Goal: Transaction & Acquisition: Purchase product/service

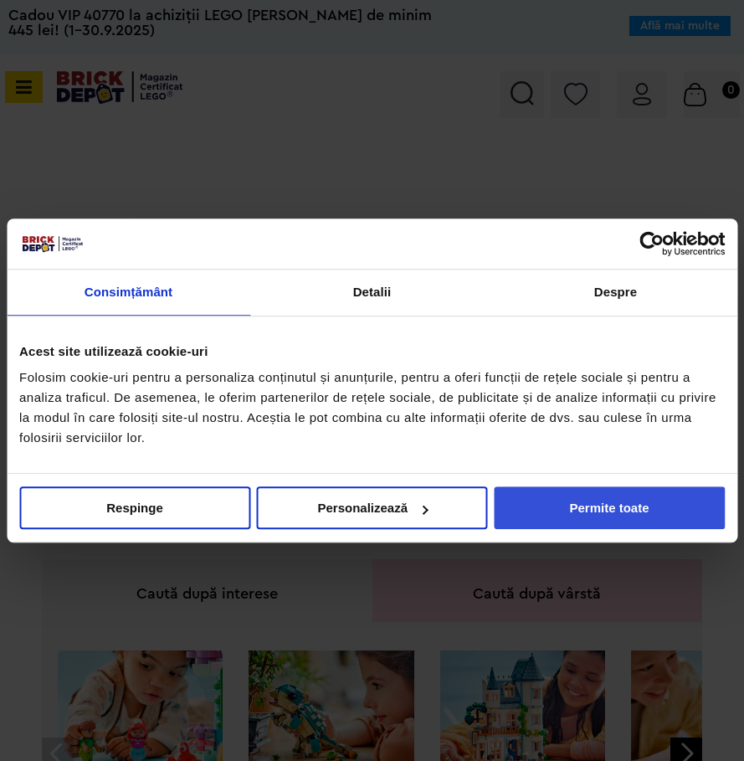
click at [554, 509] on button "Permite toate" at bounding box center [609, 508] width 231 height 43
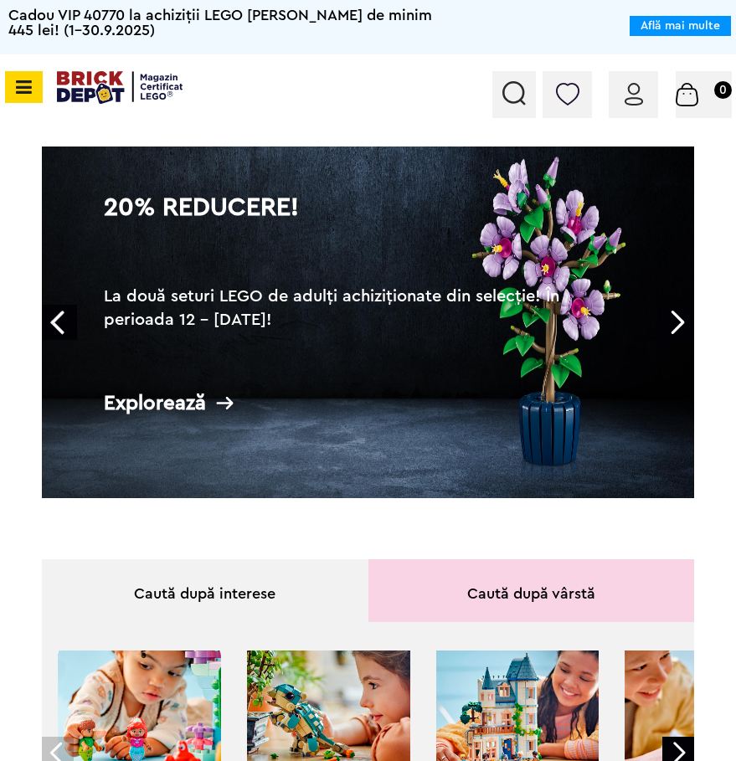
click at [299, 296] on h2 "La două seturi LEGO de adulți achiziționate din selecție! În perioada 12 - 28.0…" at bounding box center [368, 320] width 528 height 70
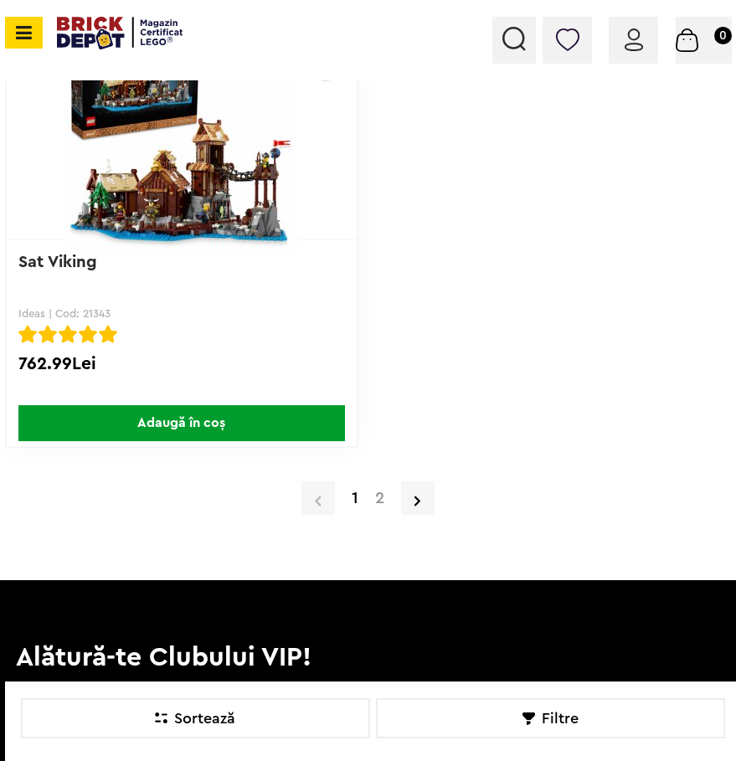
scroll to position [20831, 0]
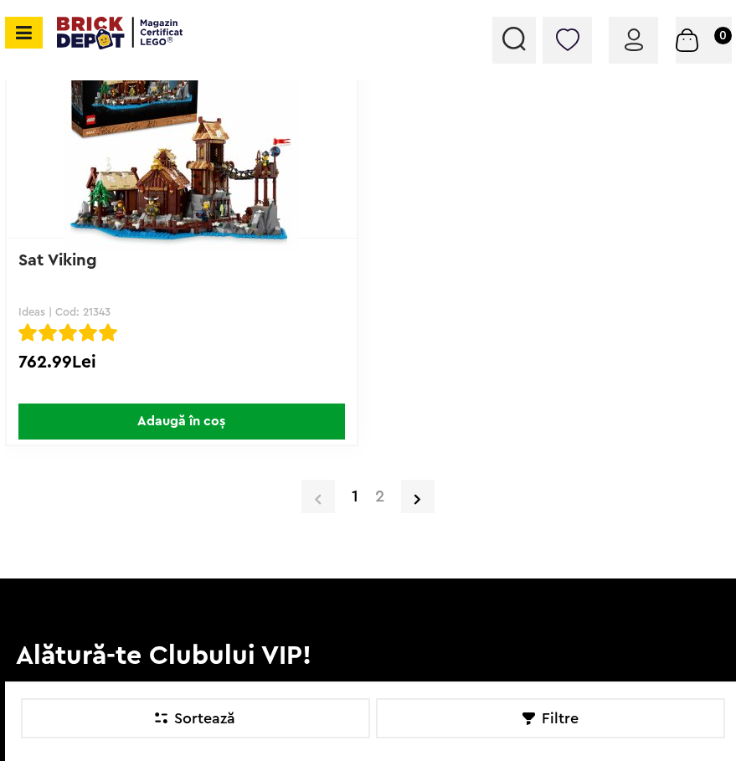
click at [382, 497] on link "2" at bounding box center [380, 496] width 26 height 17
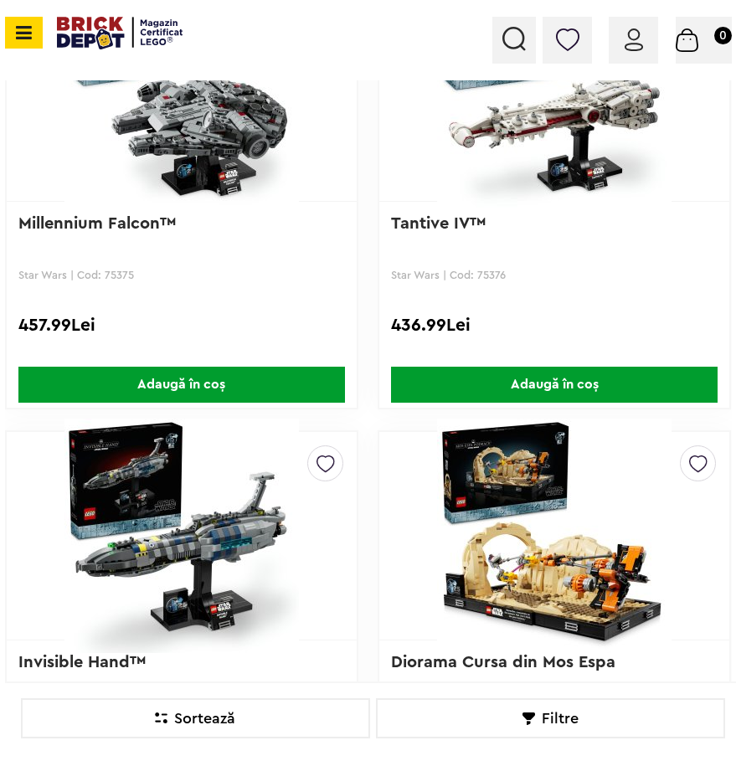
scroll to position [8447, 0]
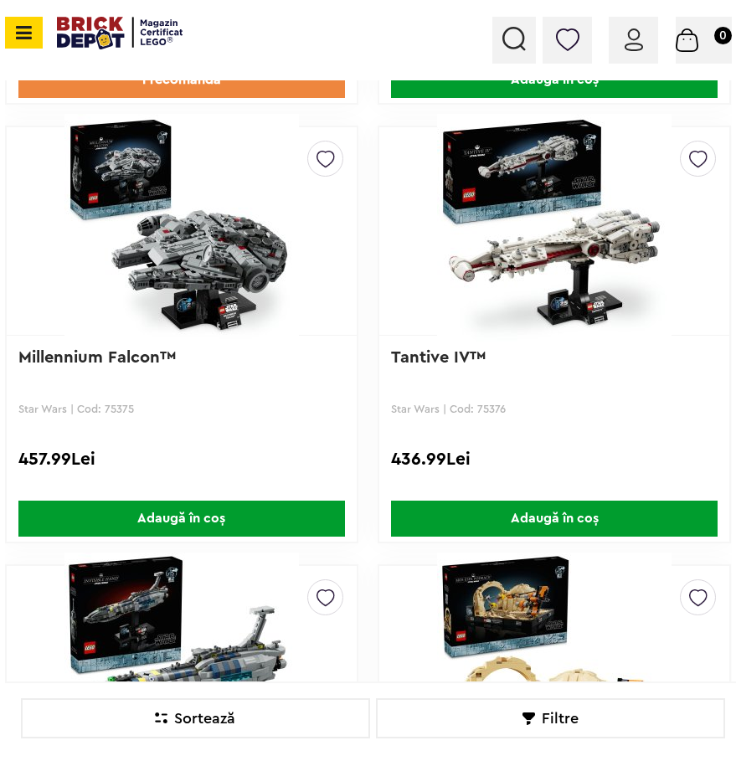
click at [23, 32] on icon at bounding box center [21, 32] width 21 height 18
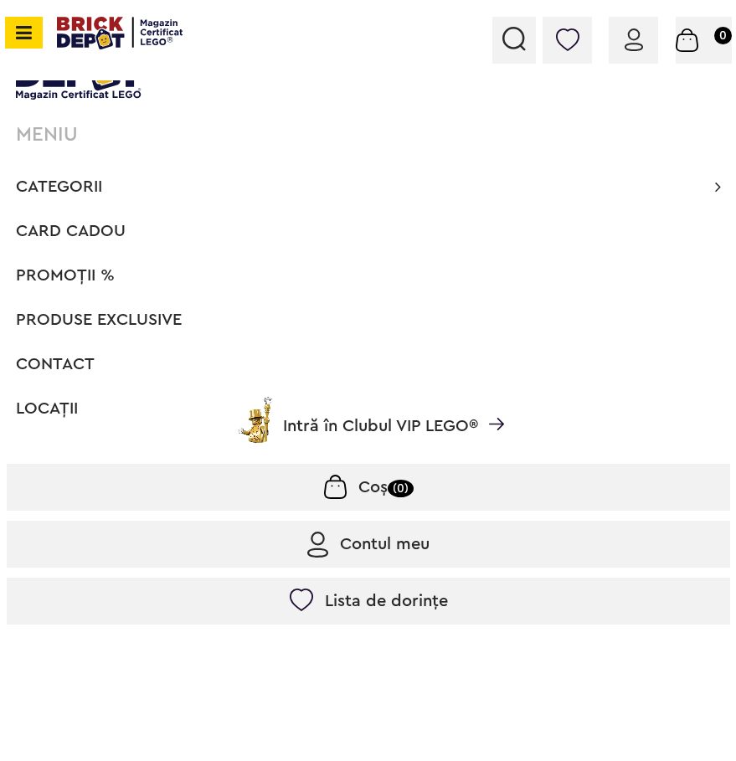
click at [69, 279] on span "PROMOȚII %" at bounding box center [65, 275] width 99 height 17
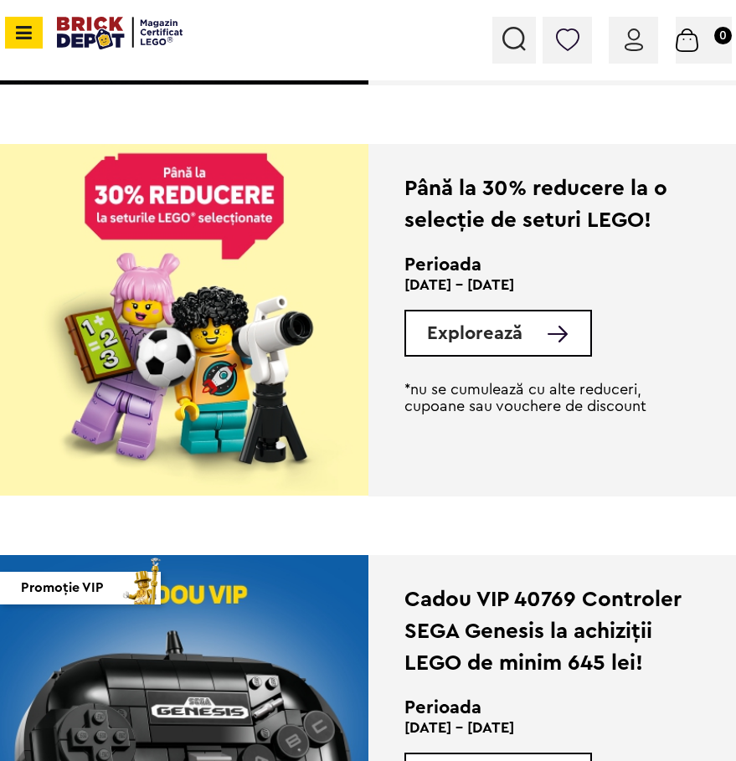
scroll to position [1172, 0]
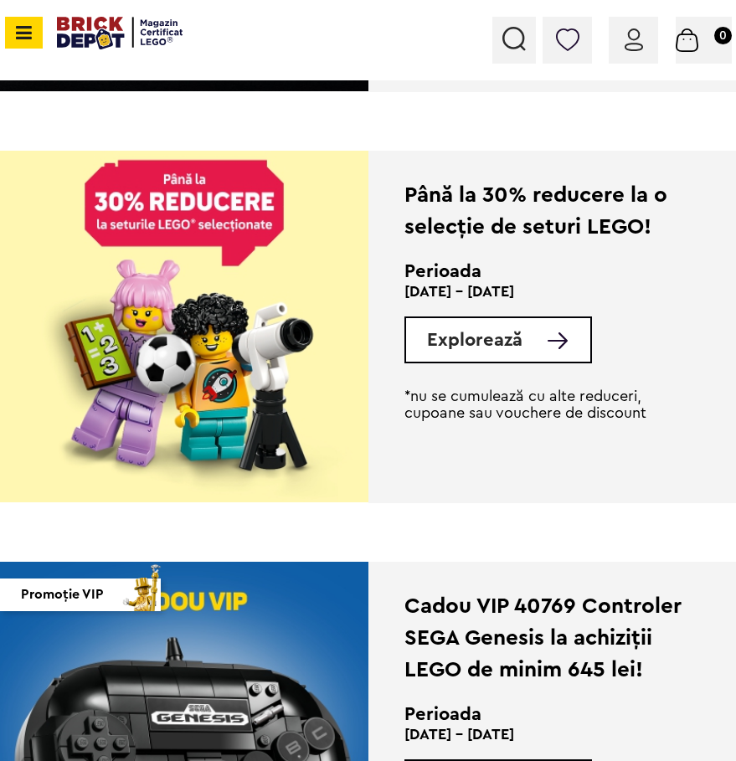
click at [510, 352] on div "Explorează" at bounding box center [498, 340] width 188 height 47
click at [558, 341] on img at bounding box center [558, 340] width 20 height 17
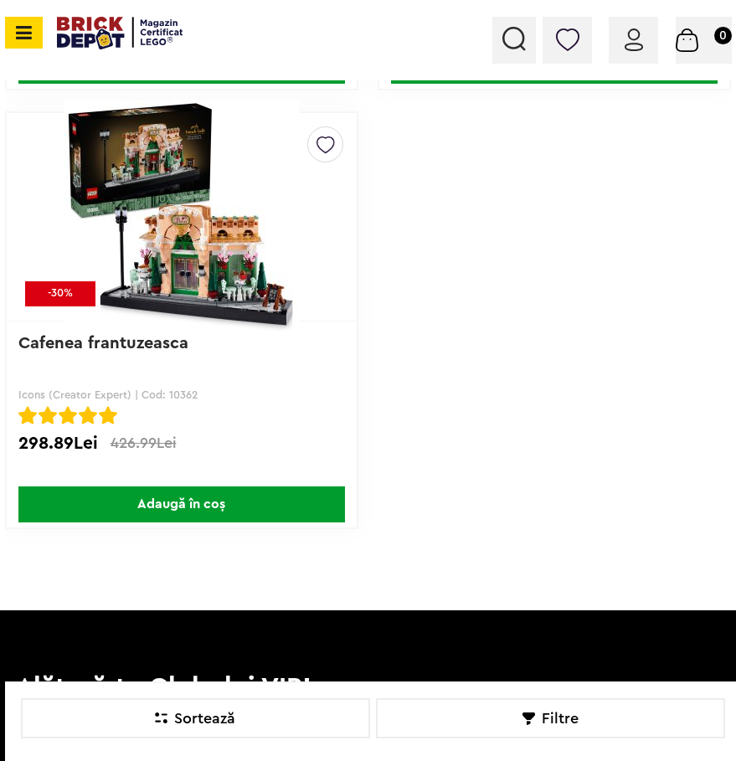
scroll to position [17193, 0]
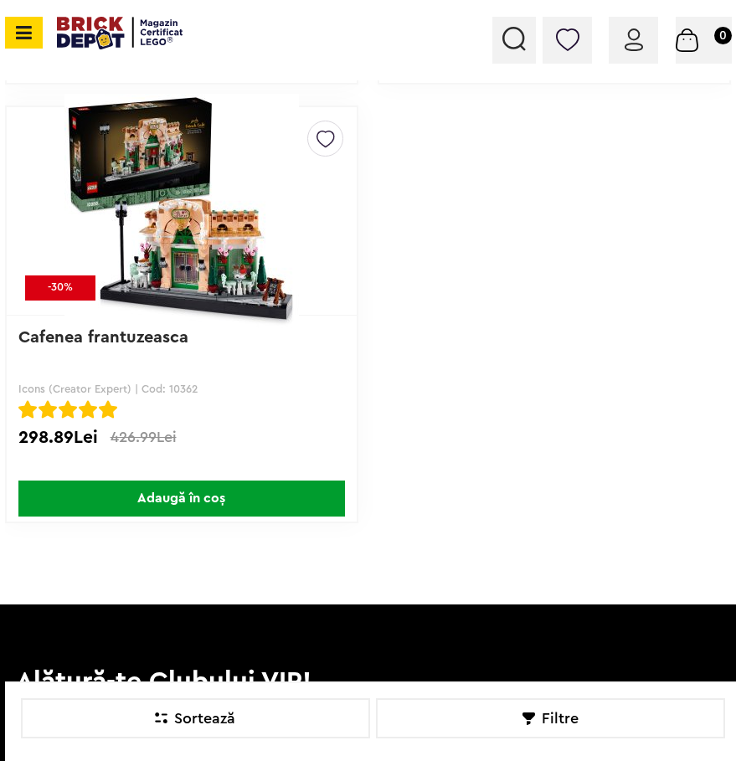
click at [224, 305] on img at bounding box center [182, 211] width 326 height 234
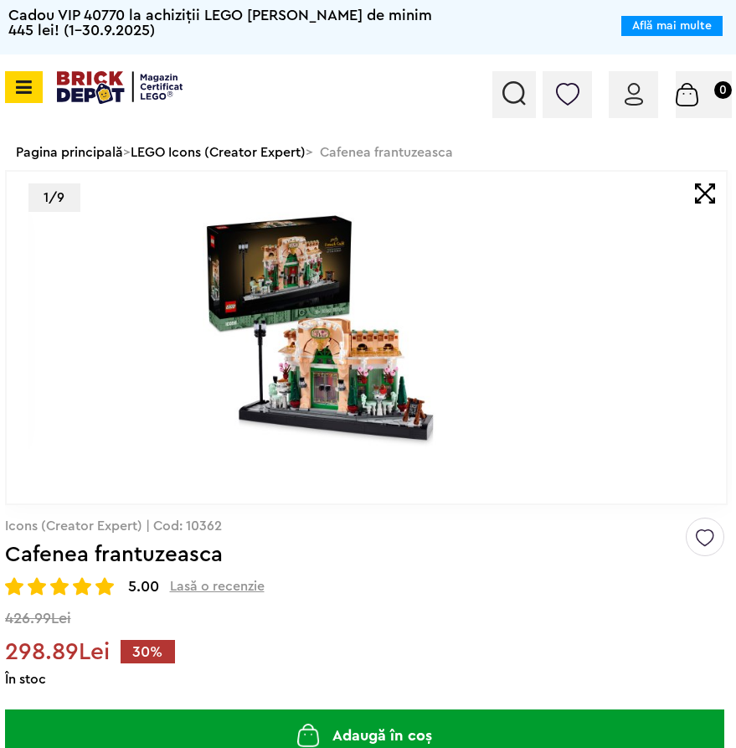
click at [624, 369] on img at bounding box center [322, 330] width 604 height 237
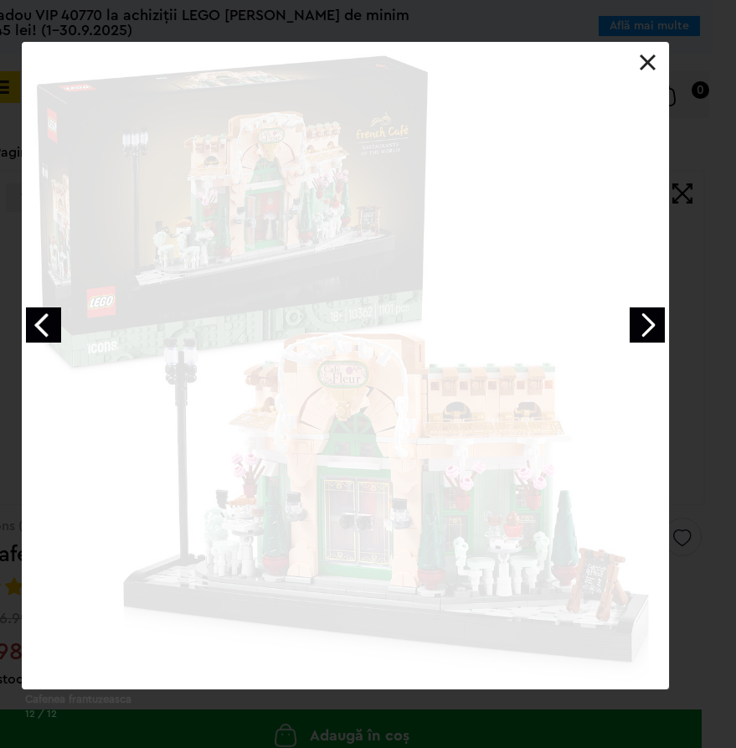
scroll to position [0, 23]
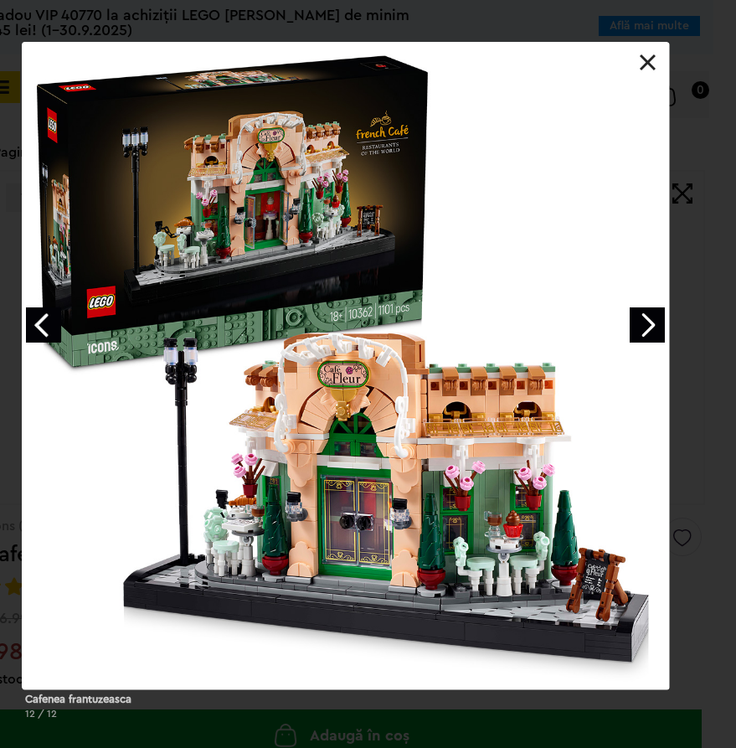
click at [643, 65] on link at bounding box center [648, 62] width 17 height 17
